Goal: Information Seeking & Learning: Learn about a topic

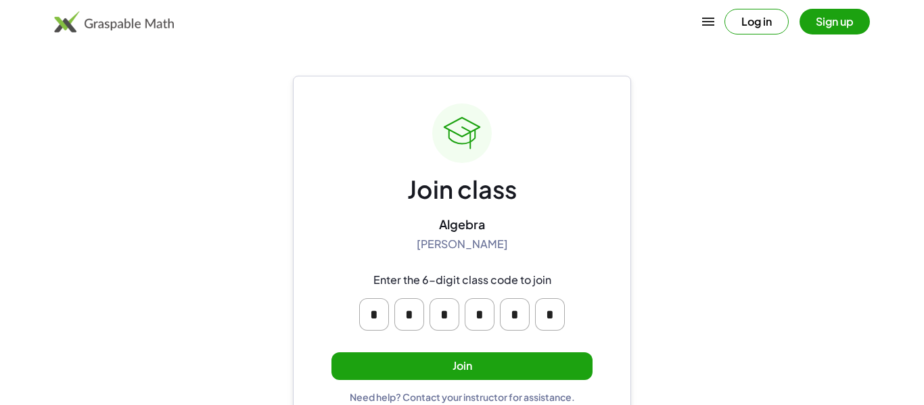
scroll to position [26, 0]
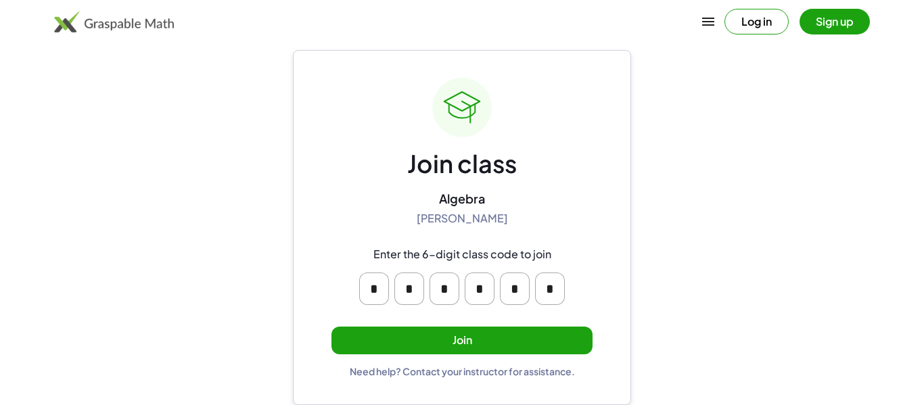
click at [444, 332] on button "Join" at bounding box center [461, 341] width 261 height 28
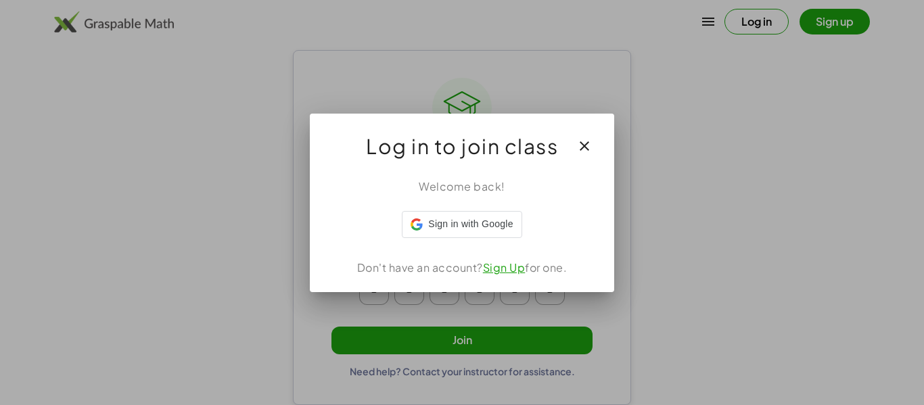
scroll to position [0, 0]
click at [587, 137] on button "button" at bounding box center [584, 146] width 32 height 32
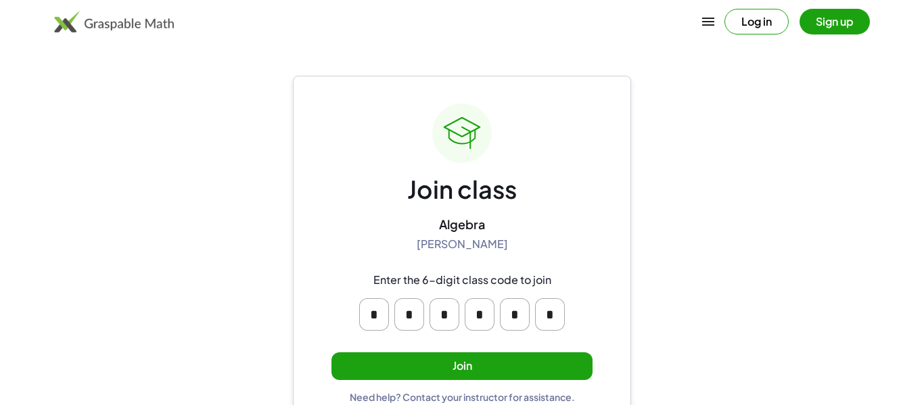
scroll to position [26, 0]
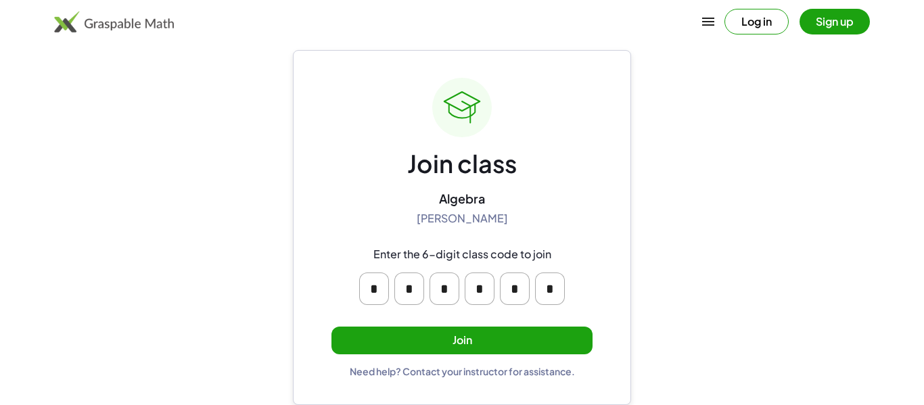
click at [811, 27] on button "Sign up" at bounding box center [834, 22] width 70 height 26
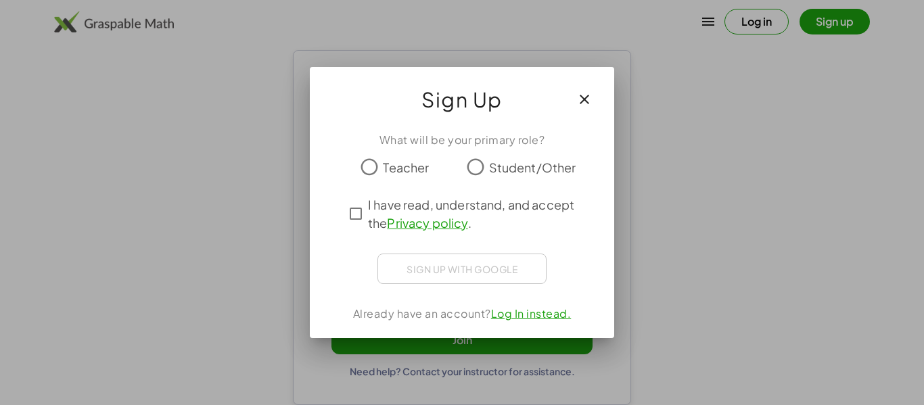
scroll to position [0, 0]
click at [456, 269] on div "Sign up with Google Sign in with Google Sign in with Google. Opens in new tab" at bounding box center [461, 269] width 169 height 30
click at [434, 265] on div "Sign up with Google Sign in with Google Sign in with Google. Opens in new tab" at bounding box center [461, 269] width 169 height 30
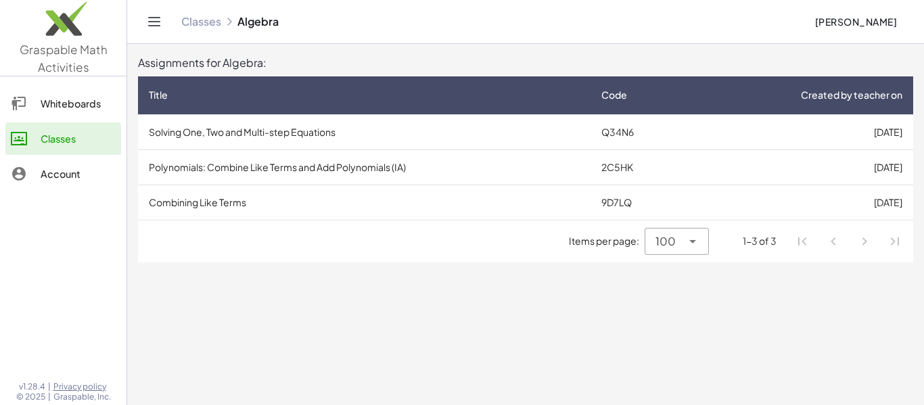
click at [266, 137] on td "Solving One, Two and Multi-step Equations" at bounding box center [364, 131] width 452 height 35
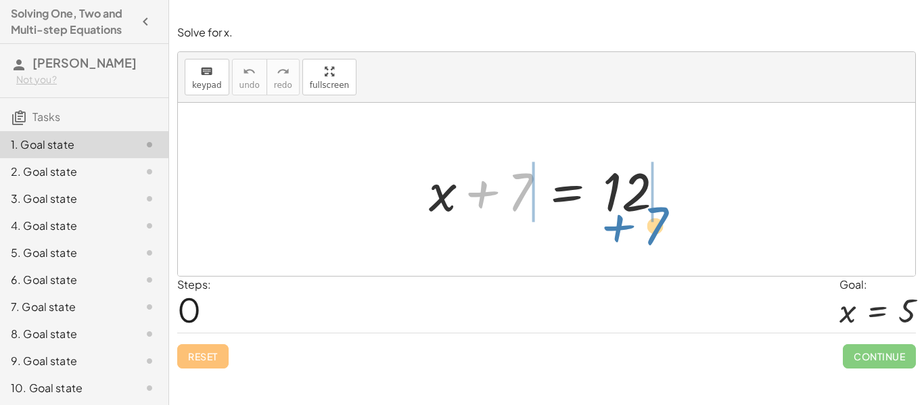
drag, startPoint x: 485, startPoint y: 192, endPoint x: 621, endPoint y: 227, distance: 141.0
click at [621, 227] on div "+ 7 + x + 7 = 12" at bounding box center [546, 189] width 276 height 76
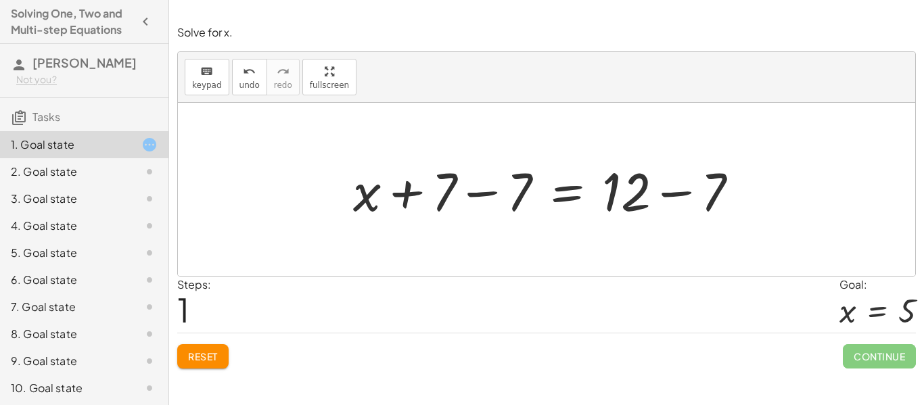
click at [483, 195] on div at bounding box center [551, 190] width 410 height 70
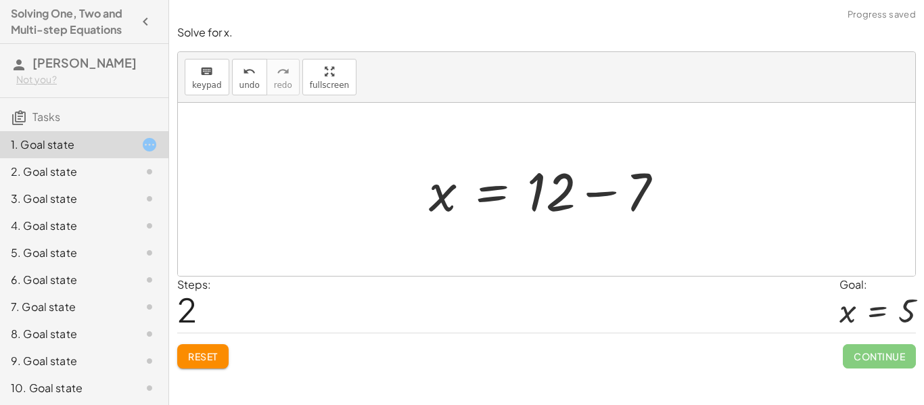
click at [582, 191] on div at bounding box center [551, 190] width 259 height 70
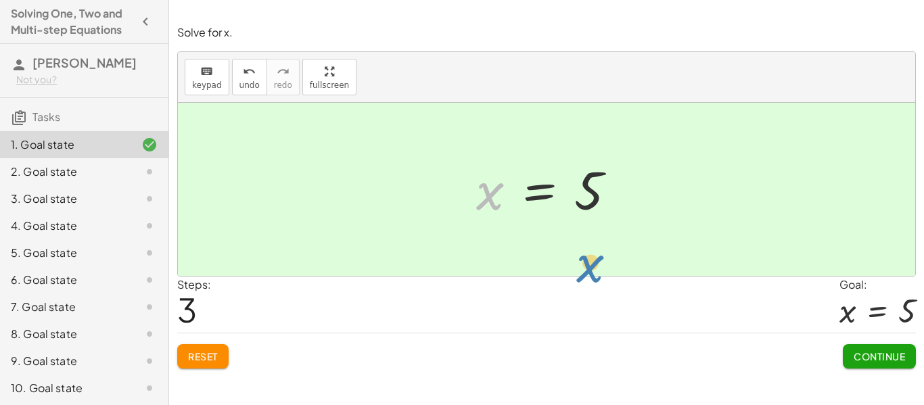
drag, startPoint x: 494, startPoint y: 202, endPoint x: 596, endPoint y: 266, distance: 120.1
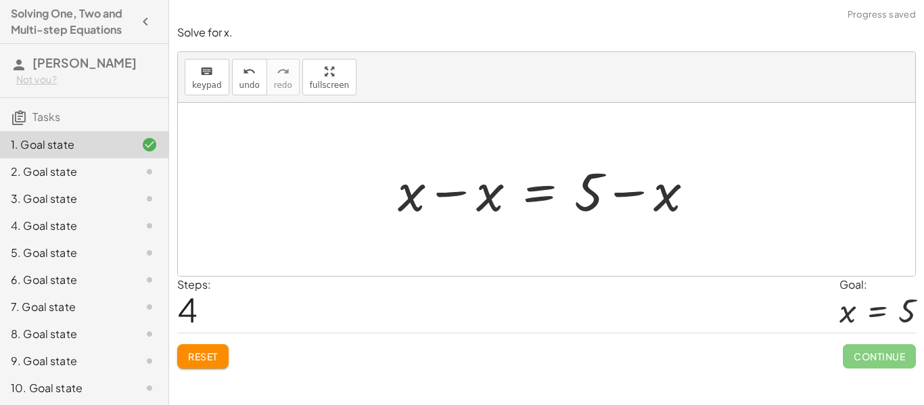
click at [439, 205] on div at bounding box center [551, 190] width 321 height 70
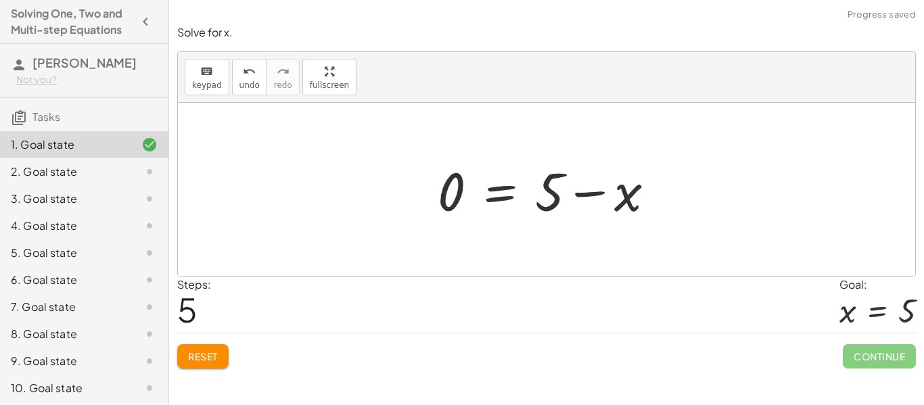
click at [638, 191] on div at bounding box center [552, 190] width 242 height 70
click at [607, 191] on div at bounding box center [552, 190] width 242 height 70
click at [249, 88] on span "undo" at bounding box center [249, 84] width 20 height 9
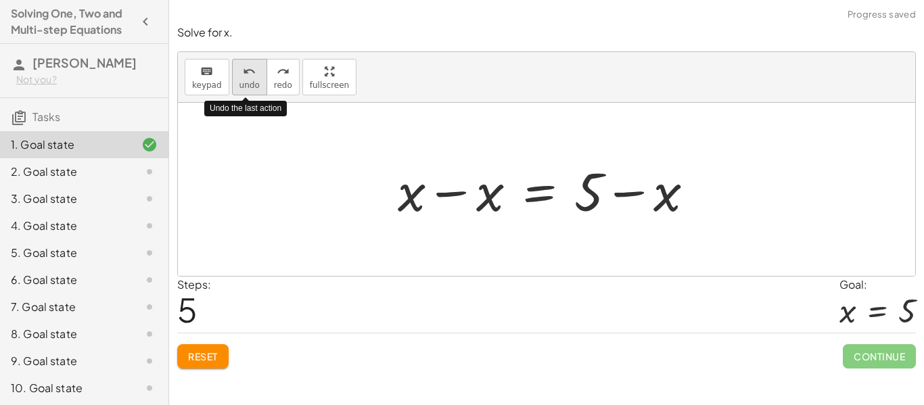
click at [249, 88] on span "undo" at bounding box center [249, 84] width 20 height 9
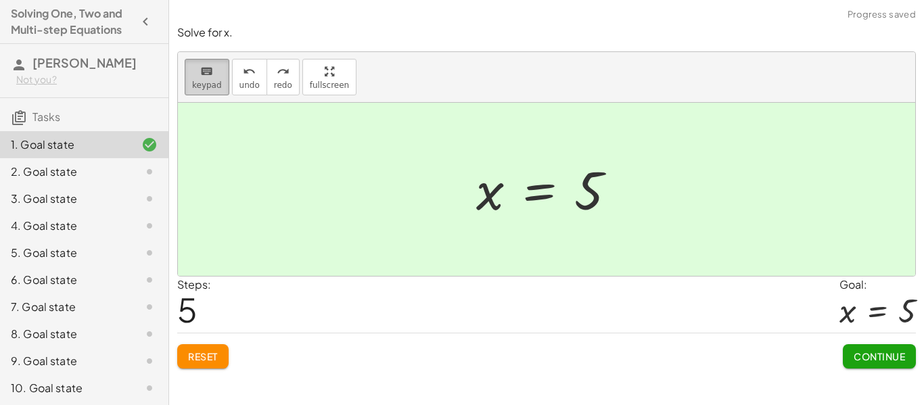
click at [203, 85] on span "keypad" at bounding box center [207, 84] width 30 height 9
click at [331, 285] on div "Steps: 5 Goal: x = 5" at bounding box center [546, 305] width 738 height 56
click at [513, 232] on div at bounding box center [546, 189] width 737 height 173
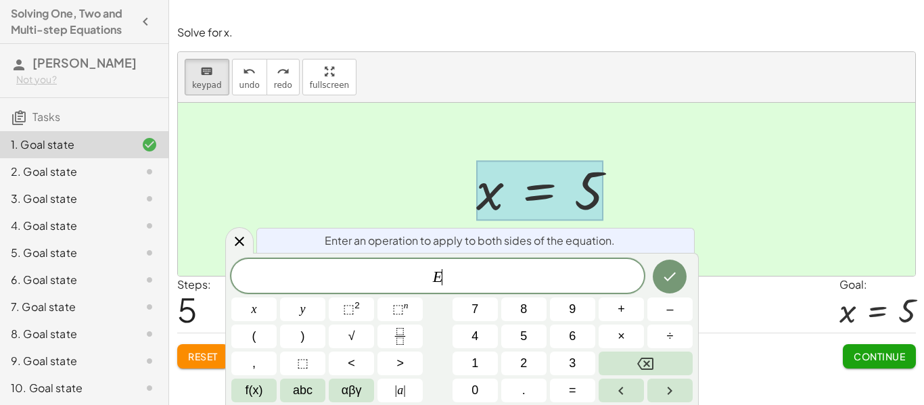
scroll to position [1, 0]
click at [410, 339] on button "Fraction" at bounding box center [399, 337] width 45 height 24
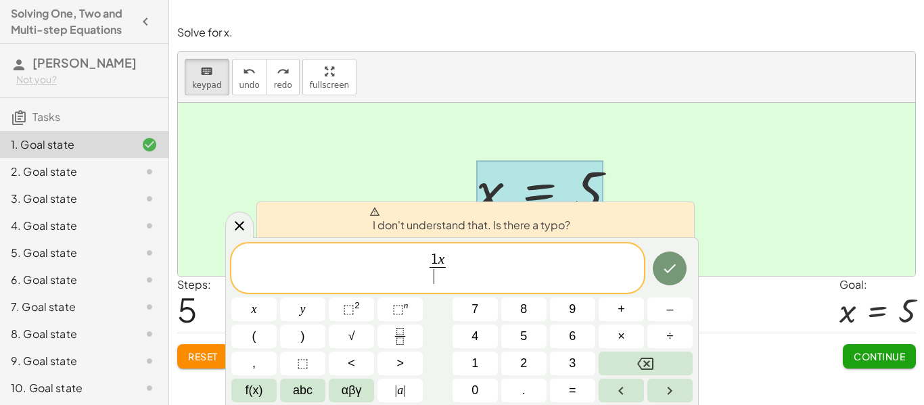
click at [438, 272] on span "​" at bounding box center [437, 276] width 17 height 18
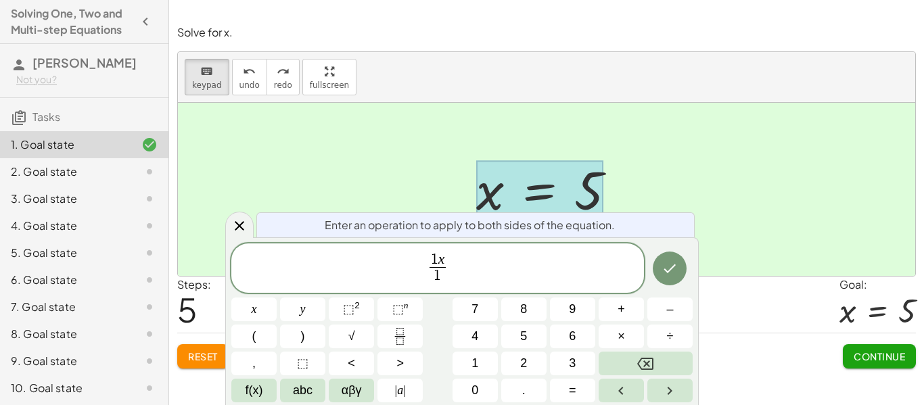
click at [435, 246] on div "1 x 1 ​ ​" at bounding box center [437, 268] width 412 height 50
click at [465, 264] on span "1 ​ x 1 ​" at bounding box center [437, 270] width 412 height 36
click at [574, 383] on span "=" at bounding box center [572, 390] width 7 height 18
click at [414, 333] on button "Fraction" at bounding box center [399, 337] width 45 height 24
click at [459, 275] on span at bounding box center [458, 276] width 10 height 18
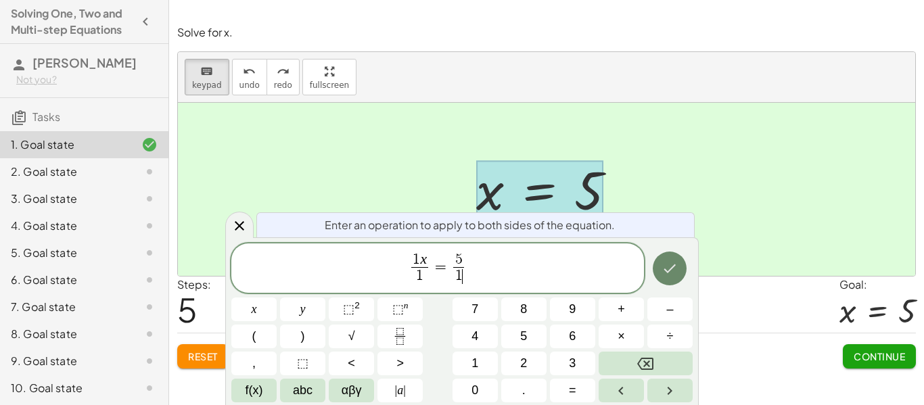
click at [676, 271] on icon "Done" at bounding box center [669, 268] width 16 height 16
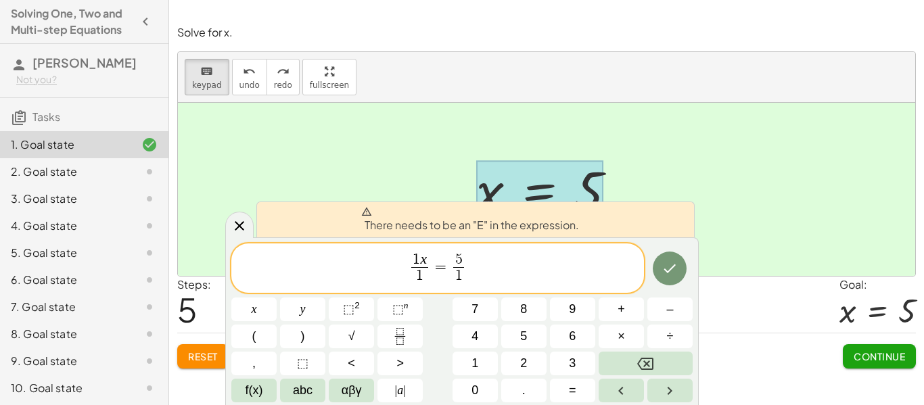
click at [365, 260] on span "1 x 1 ​ = 5 1 ​ ​" at bounding box center [437, 270] width 412 height 36
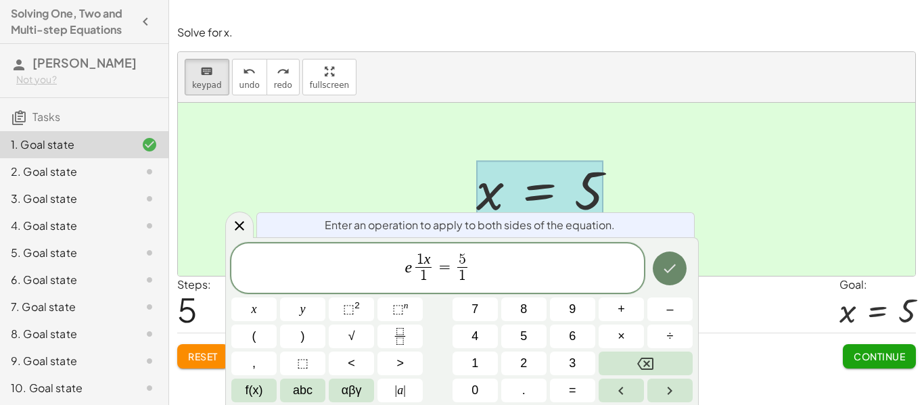
click at [671, 260] on icon "Done" at bounding box center [669, 268] width 16 height 16
click at [653, 274] on button "Done" at bounding box center [670, 269] width 34 height 34
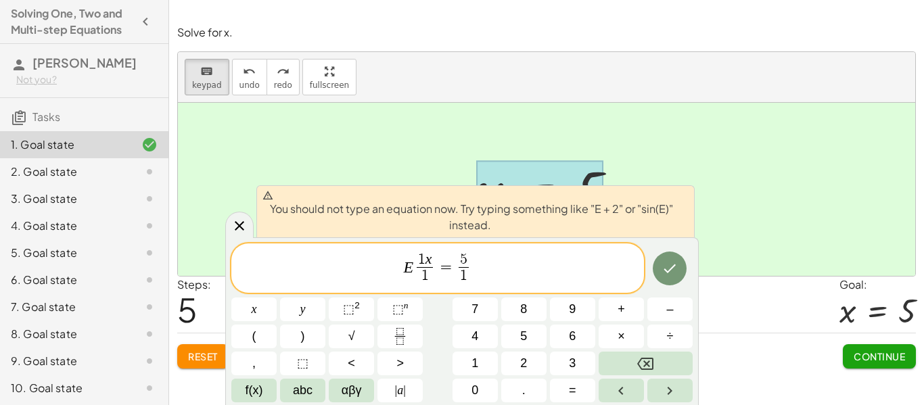
click at [715, 285] on div "Steps: 5 Goal: x = 5" at bounding box center [546, 305] width 738 height 56
click at [241, 220] on icon at bounding box center [239, 226] width 16 height 16
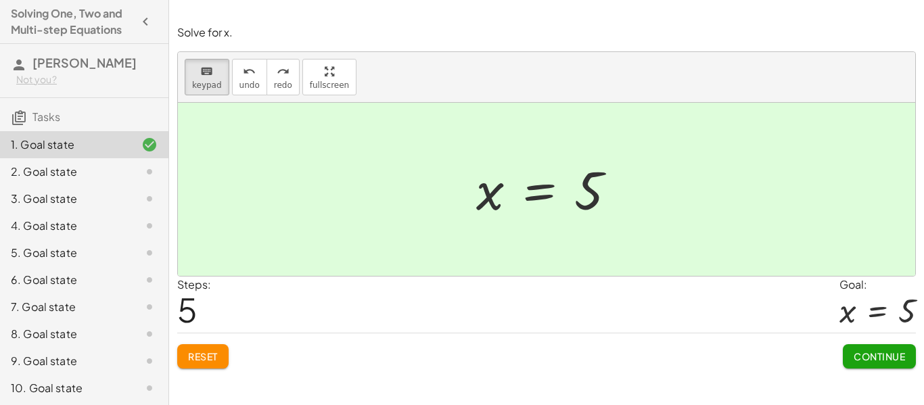
click at [880, 346] on button "Continue" at bounding box center [879, 356] width 73 height 24
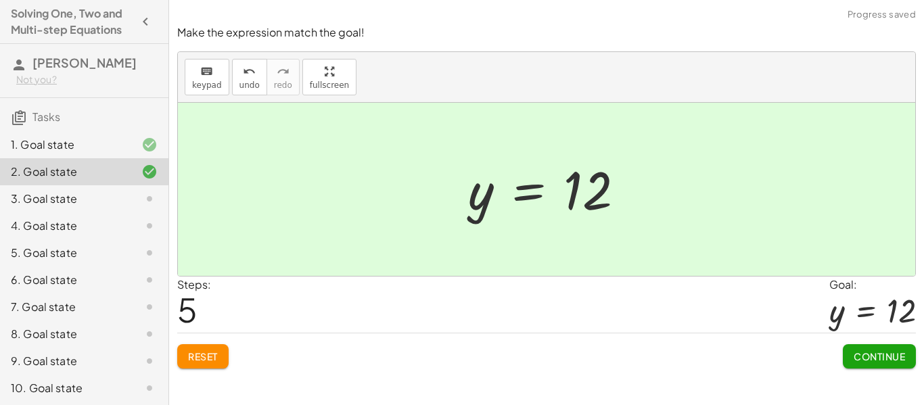
click at [889, 347] on button "Continue" at bounding box center [879, 356] width 73 height 24
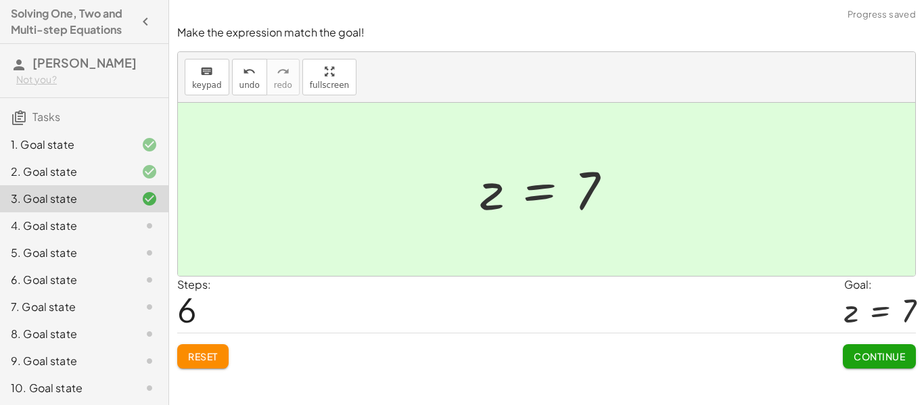
click at [874, 359] on span "Continue" at bounding box center [878, 356] width 51 height 12
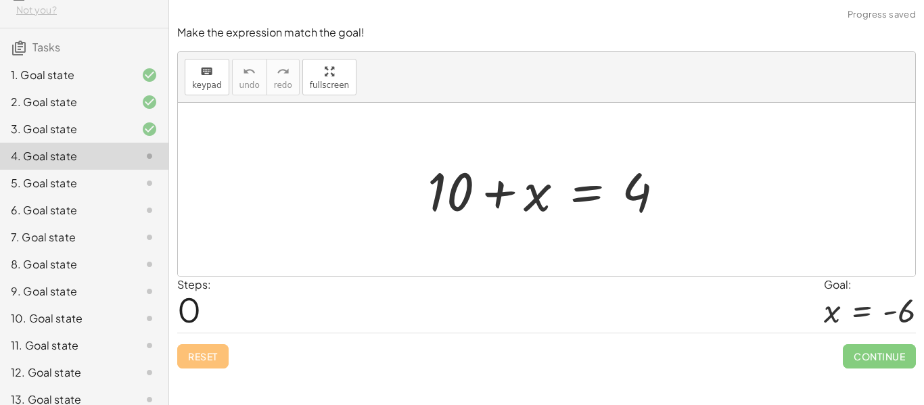
scroll to position [83, 0]
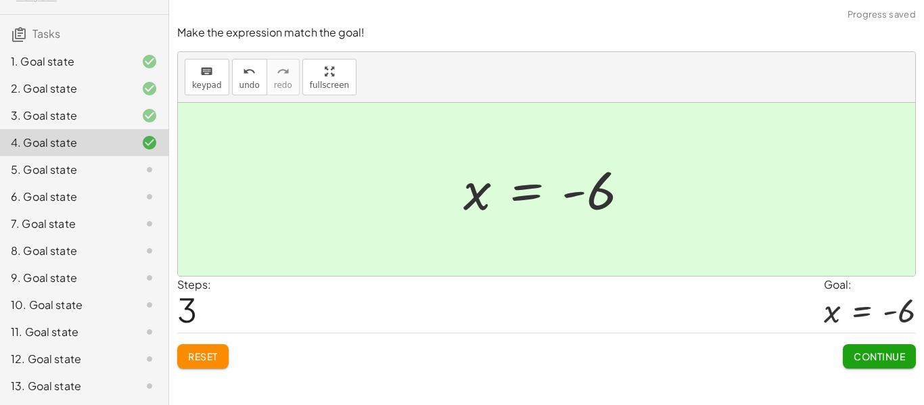
click at [858, 357] on span "Continue" at bounding box center [878, 356] width 51 height 12
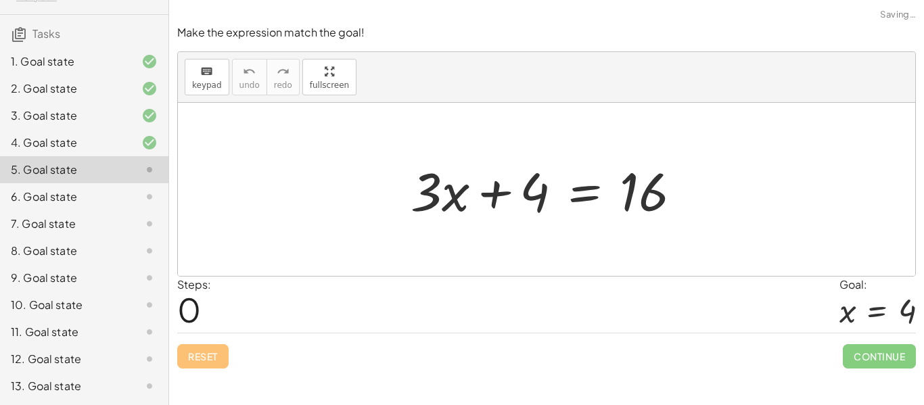
click at [58, 362] on div "12. Goal state" at bounding box center [65, 359] width 109 height 16
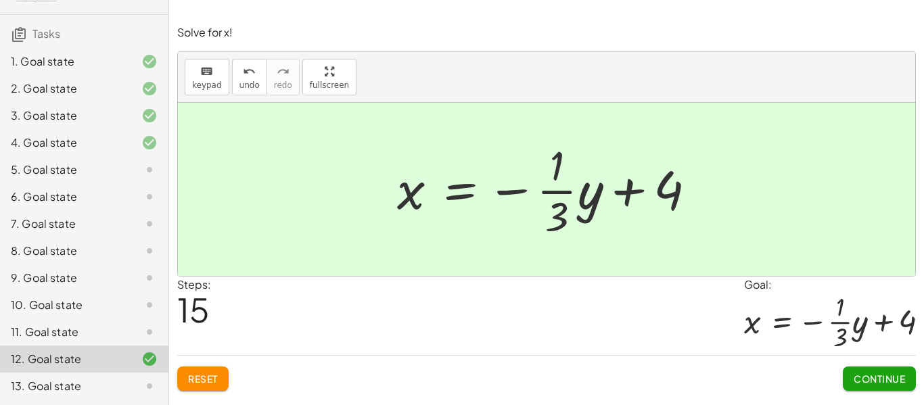
click at [143, 174] on icon at bounding box center [149, 170] width 16 height 16
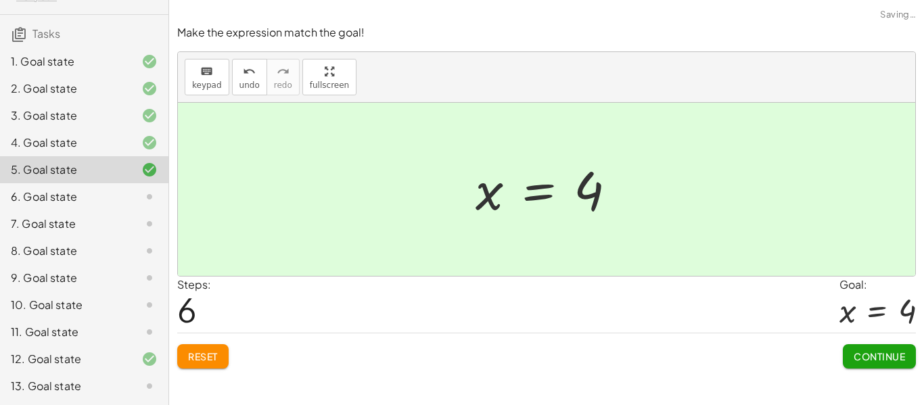
click at [869, 364] on button "Continue" at bounding box center [879, 356] width 73 height 24
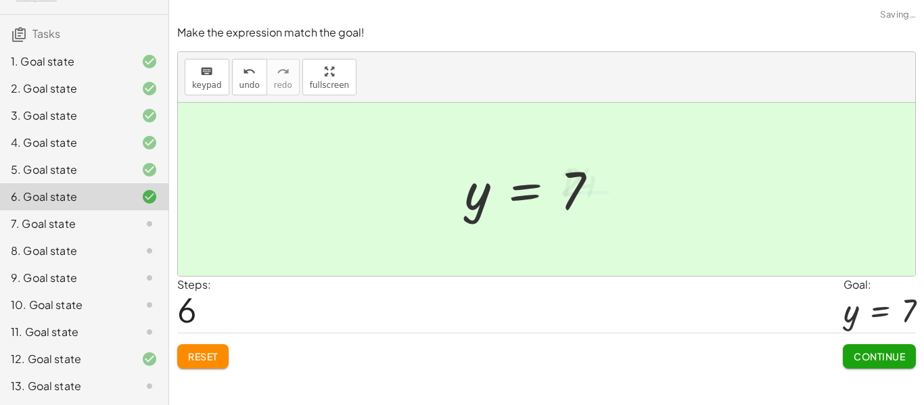
click at [848, 378] on div "Solve for x. keyboard keypad undo undo redo redo fullscreen + x + 7 = 12 + x + …" at bounding box center [546, 202] width 755 height 405
click at [871, 356] on span "Continue" at bounding box center [878, 356] width 51 height 12
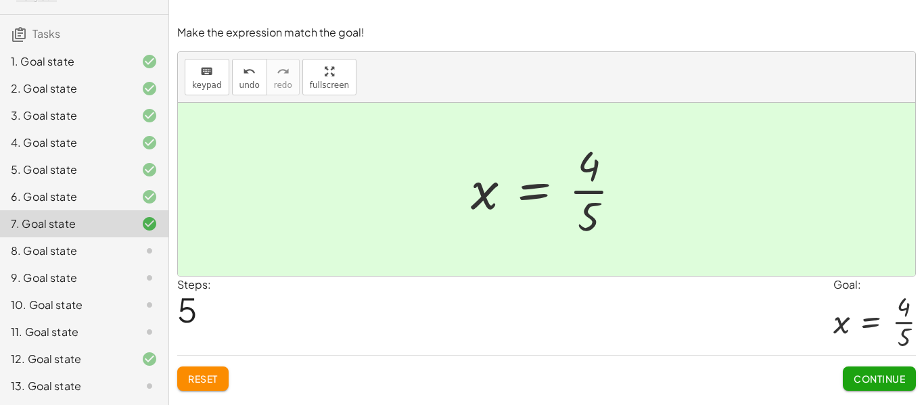
click at [870, 380] on span "Continue" at bounding box center [878, 379] width 51 height 12
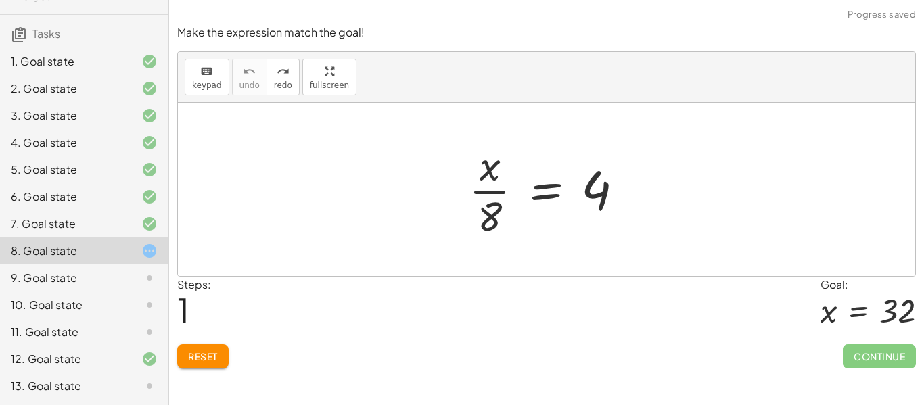
click at [120, 318] on div "9. Goal state" at bounding box center [84, 331] width 168 height 27
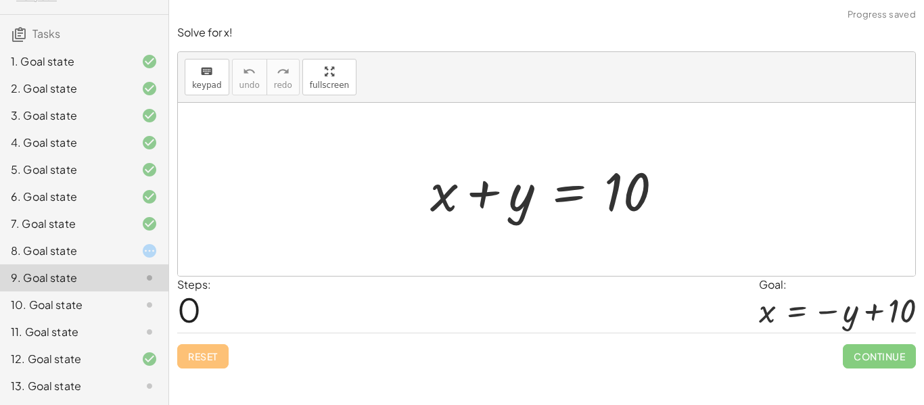
click at [137, 245] on div at bounding box center [139, 251] width 38 height 16
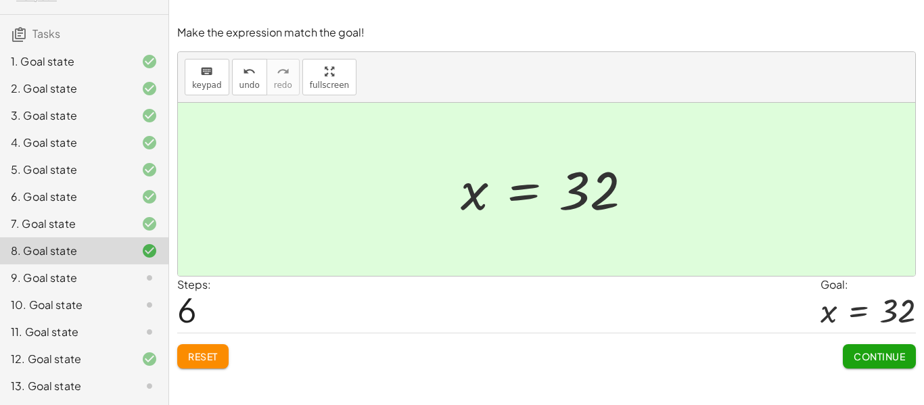
click at [880, 356] on span "Continue" at bounding box center [878, 356] width 51 height 12
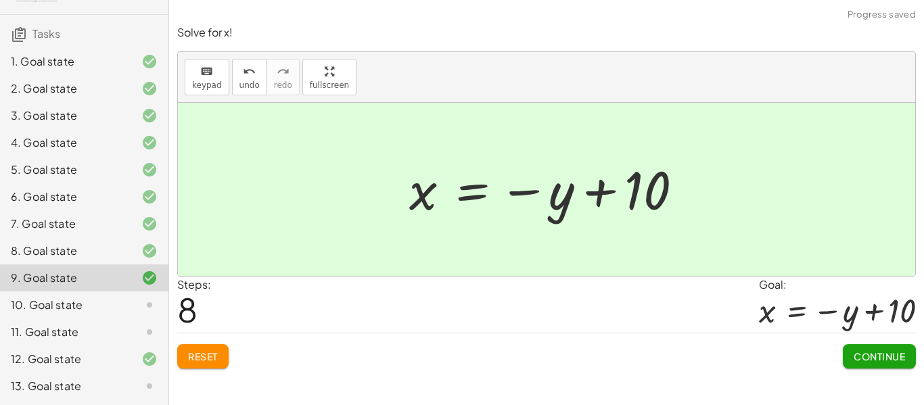
click at [895, 368] on button "Continue" at bounding box center [879, 356] width 73 height 24
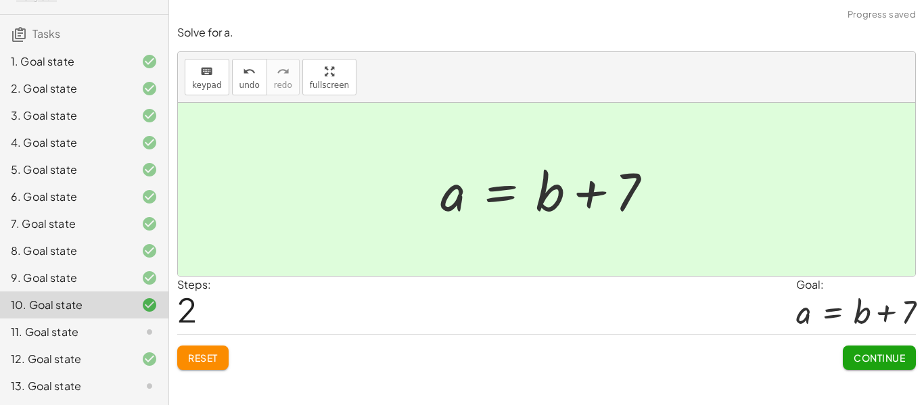
click at [878, 369] on button "Continue" at bounding box center [879, 358] width 73 height 24
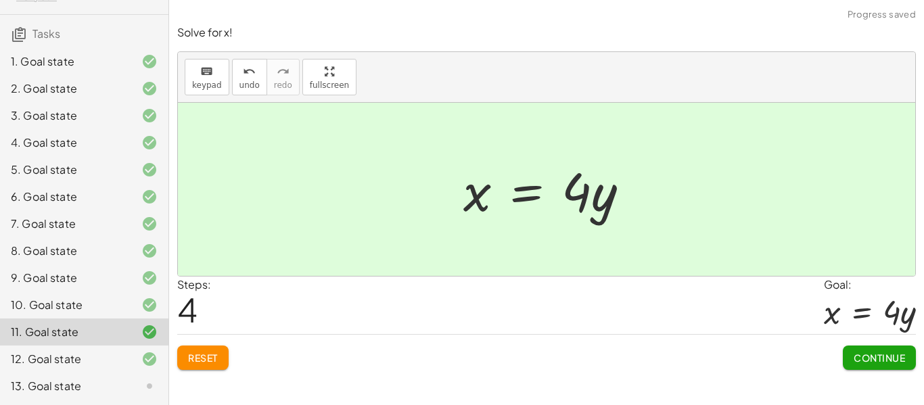
click at [116, 393] on div "13. Goal state" at bounding box center [65, 386] width 109 height 16
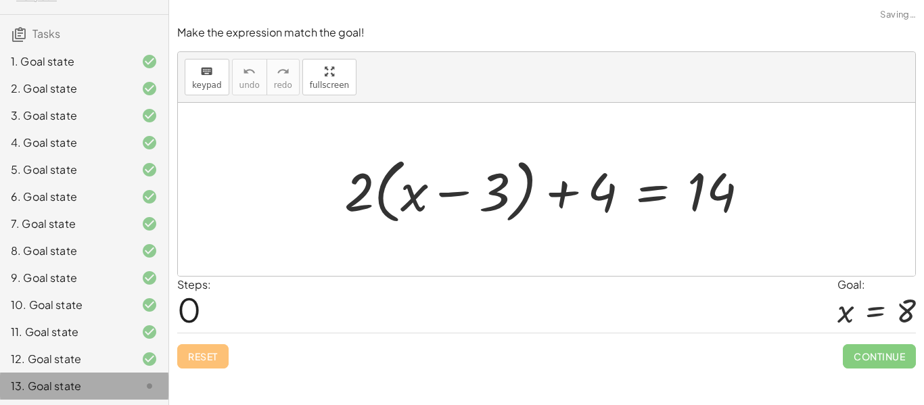
click at [110, 381] on div "13. Goal state" at bounding box center [65, 386] width 109 height 16
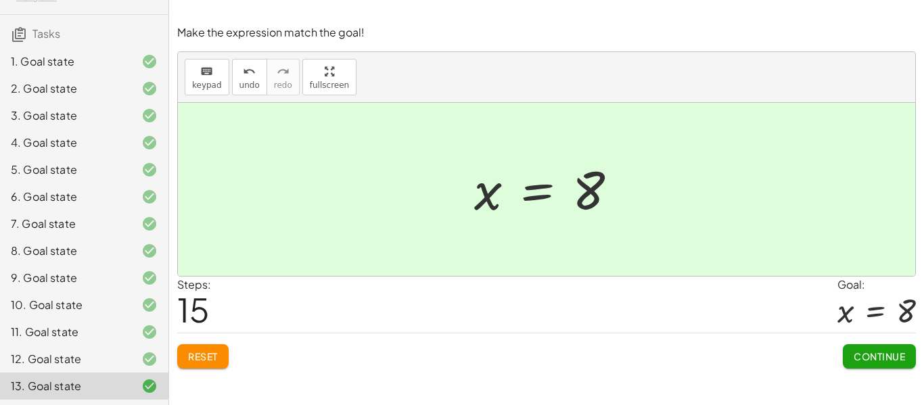
scroll to position [0, 0]
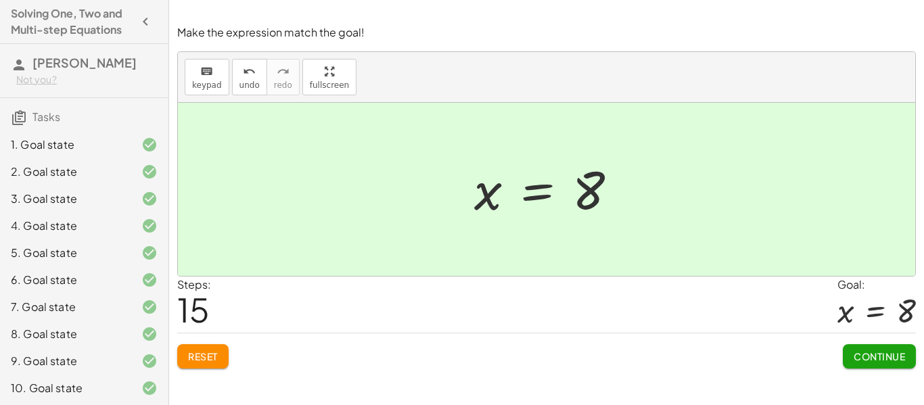
click at [146, 17] on icon "button" at bounding box center [145, 22] width 16 height 16
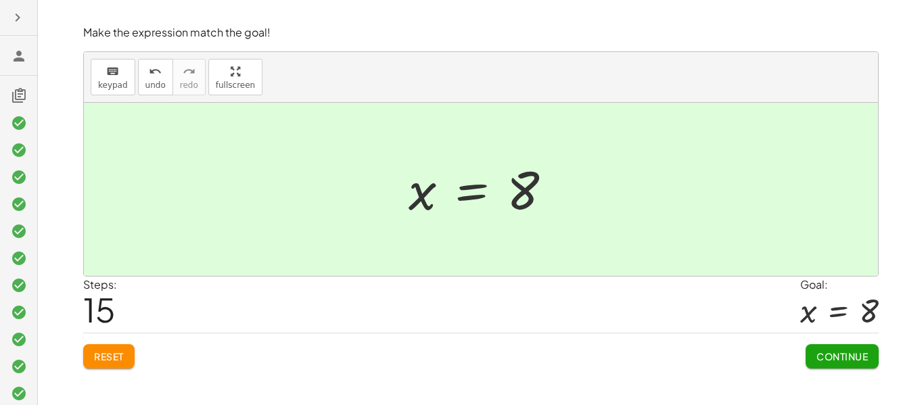
click at [7, 21] on button "button" at bounding box center [17, 17] width 24 height 24
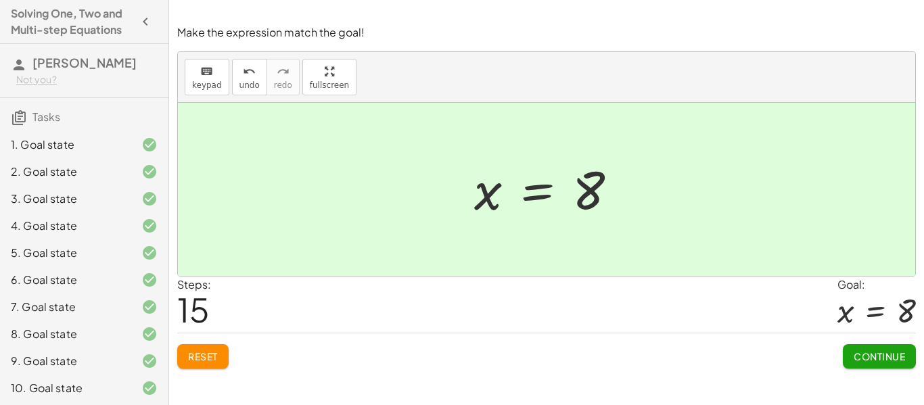
click at [41, 14] on h4 "Solving One, Two and Multi-step Equations" at bounding box center [72, 21] width 122 height 32
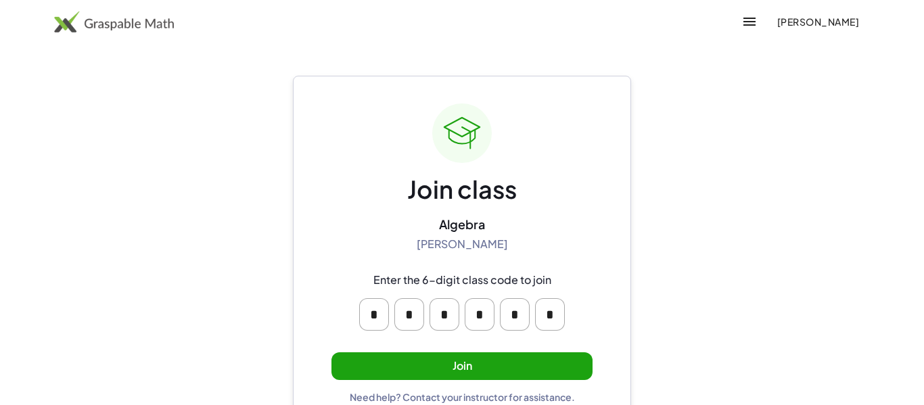
scroll to position [26, 0]
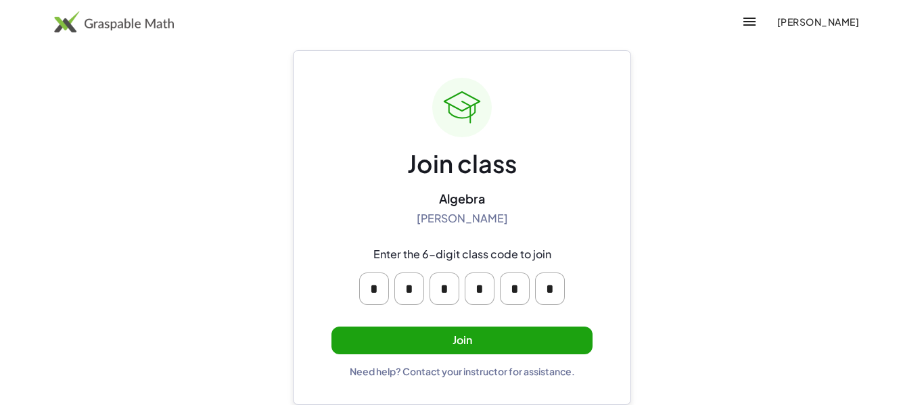
click at [485, 353] on button "Join" at bounding box center [461, 341] width 261 height 28
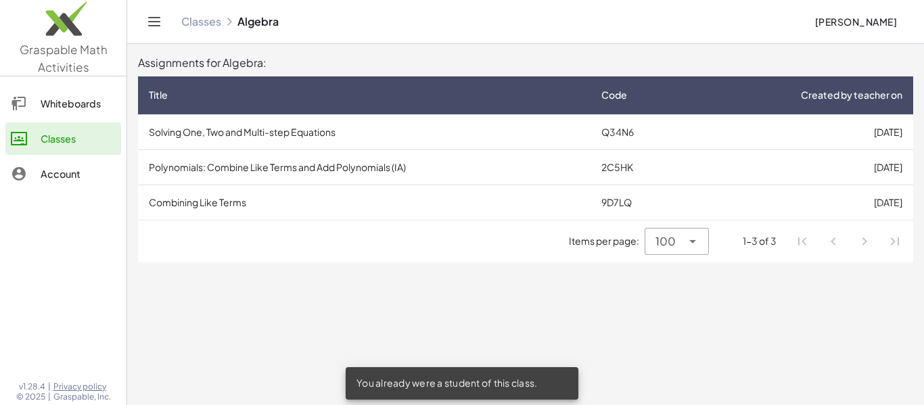
click at [375, 195] on td "Combining Like Terms" at bounding box center [364, 202] width 452 height 35
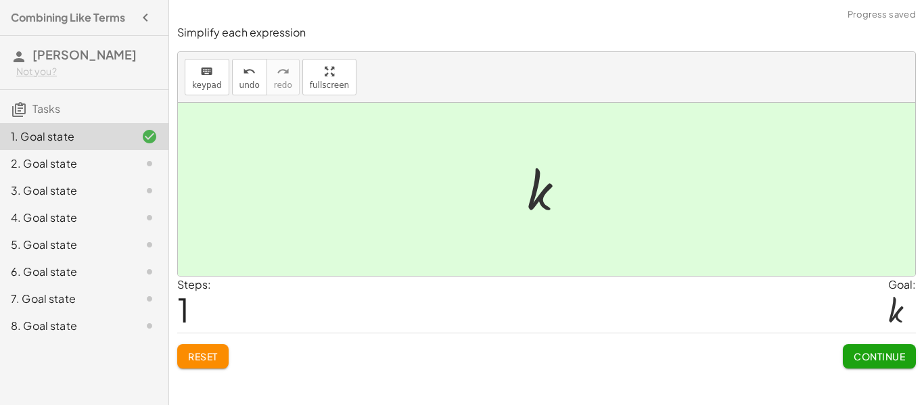
click at [874, 353] on span "Continue" at bounding box center [878, 356] width 51 height 12
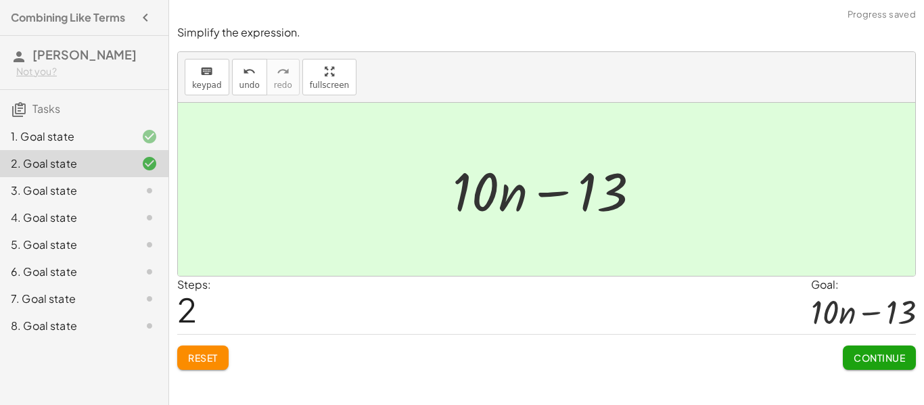
click at [876, 362] on span "Continue" at bounding box center [878, 358] width 51 height 12
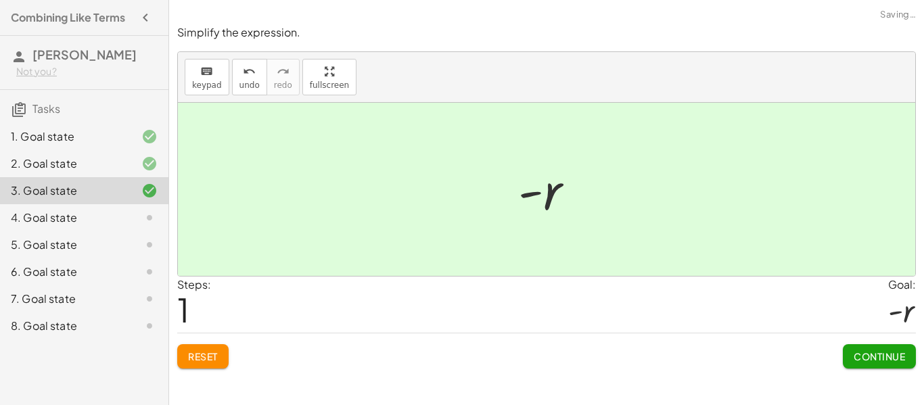
click at [864, 358] on span "Continue" at bounding box center [878, 356] width 51 height 12
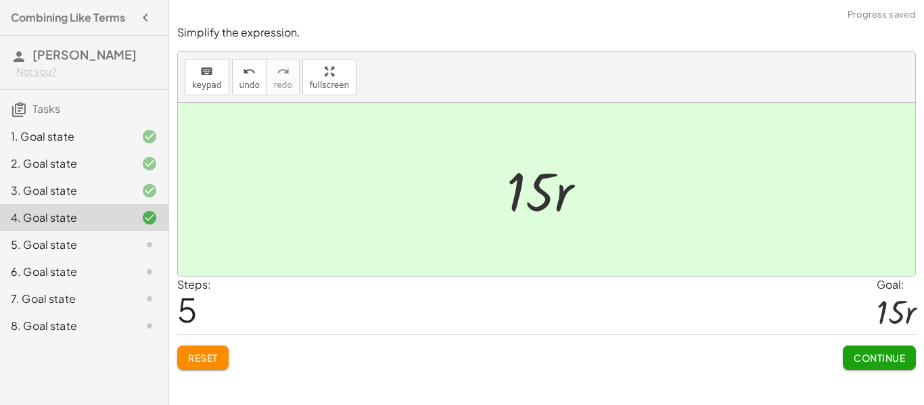
click at [874, 354] on span "Continue" at bounding box center [878, 358] width 51 height 12
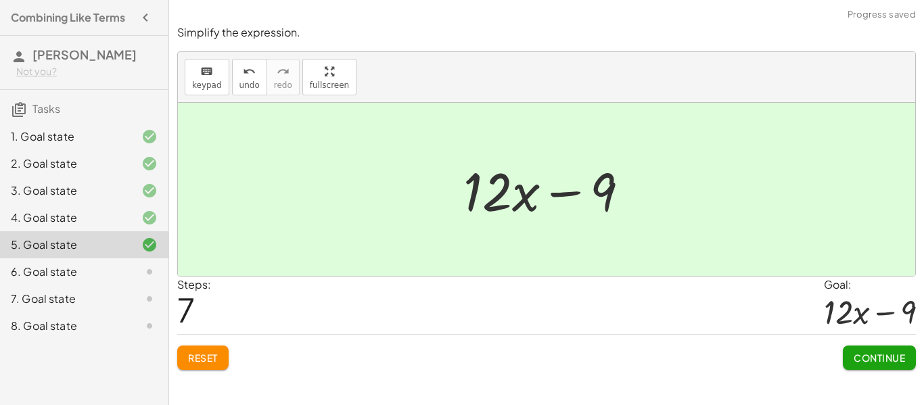
click at [870, 352] on span "Continue" at bounding box center [878, 358] width 51 height 12
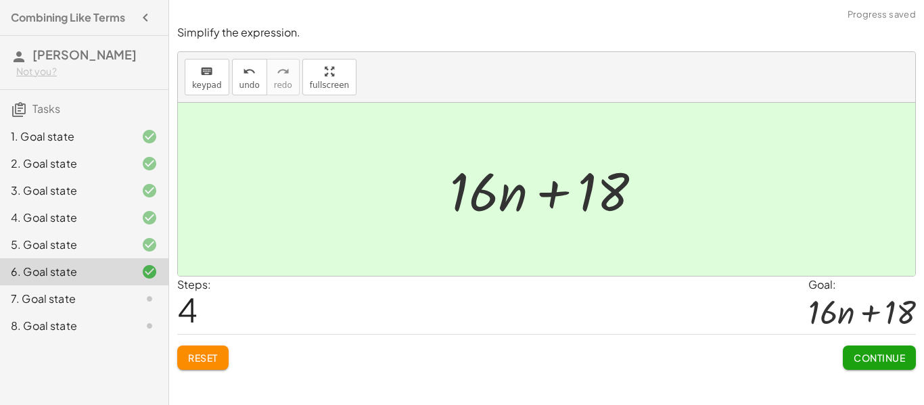
click at [863, 357] on span "Continue" at bounding box center [878, 358] width 51 height 12
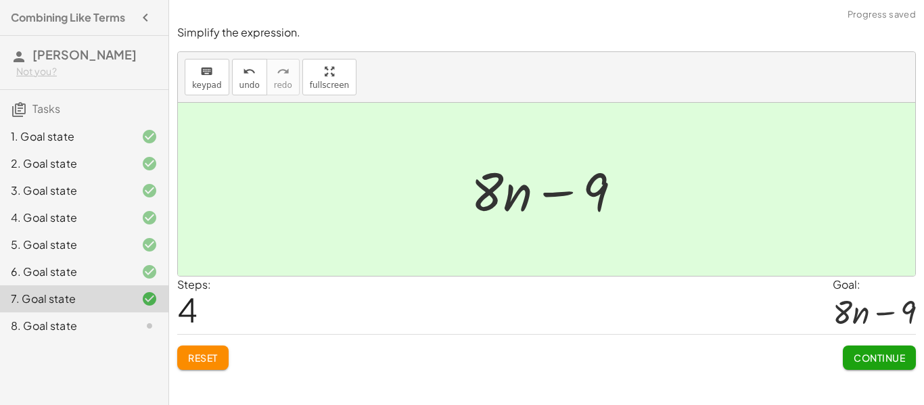
click at [872, 367] on button "Continue" at bounding box center [879, 358] width 73 height 24
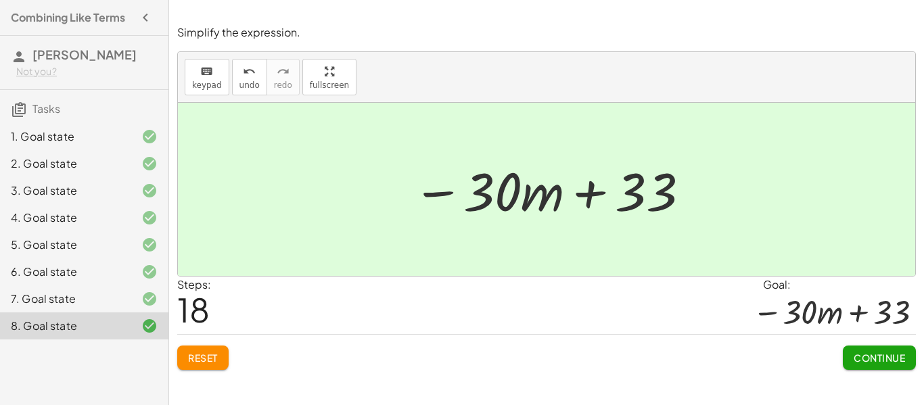
click at [145, 23] on icon "button" at bounding box center [145, 17] width 16 height 16
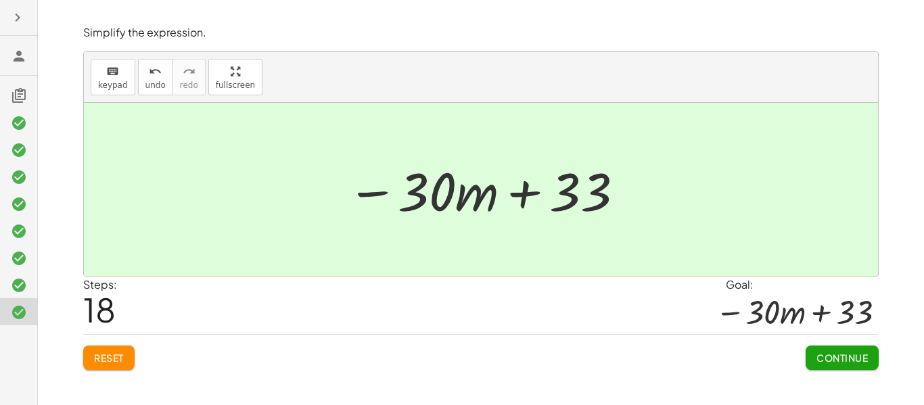
click at [10, 20] on icon "button" at bounding box center [17, 17] width 16 height 16
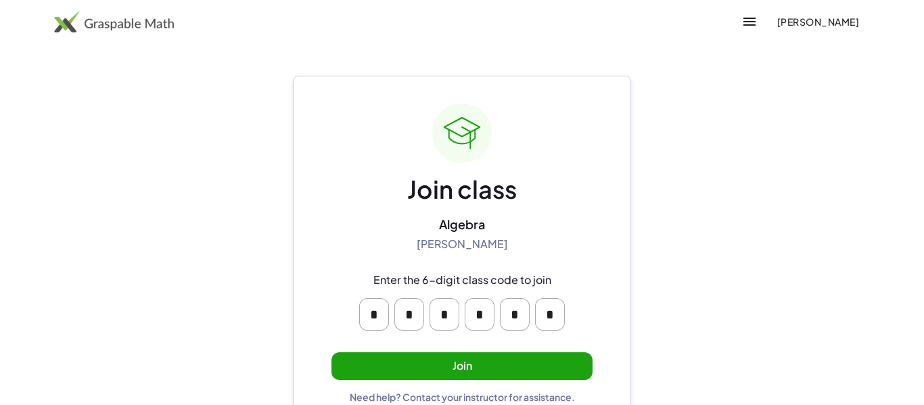
click at [449, 367] on button "Join" at bounding box center [461, 366] width 261 height 28
